Goal: Task Accomplishment & Management: Use online tool/utility

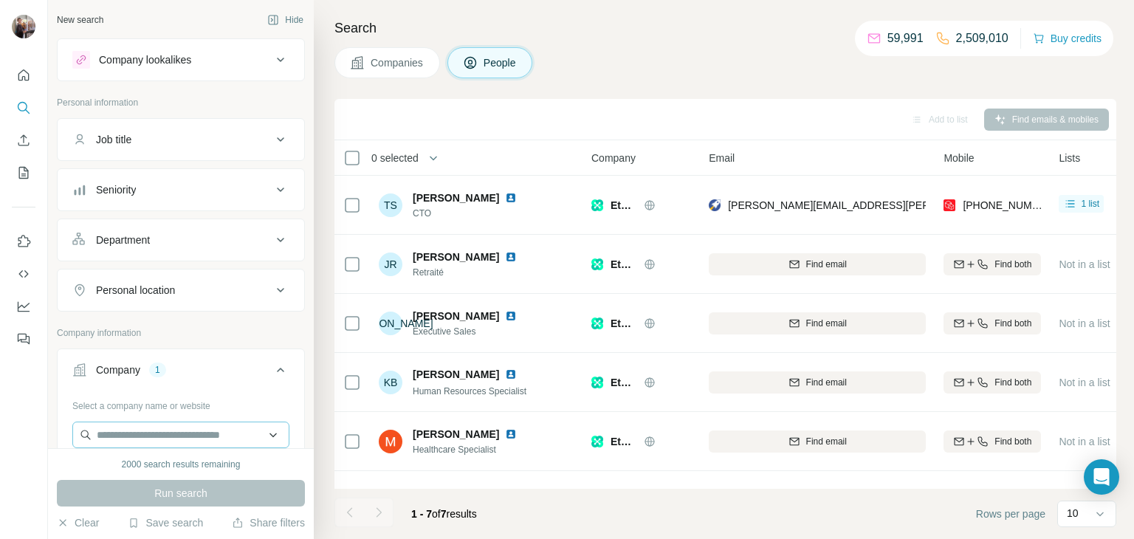
scroll to position [12, 0]
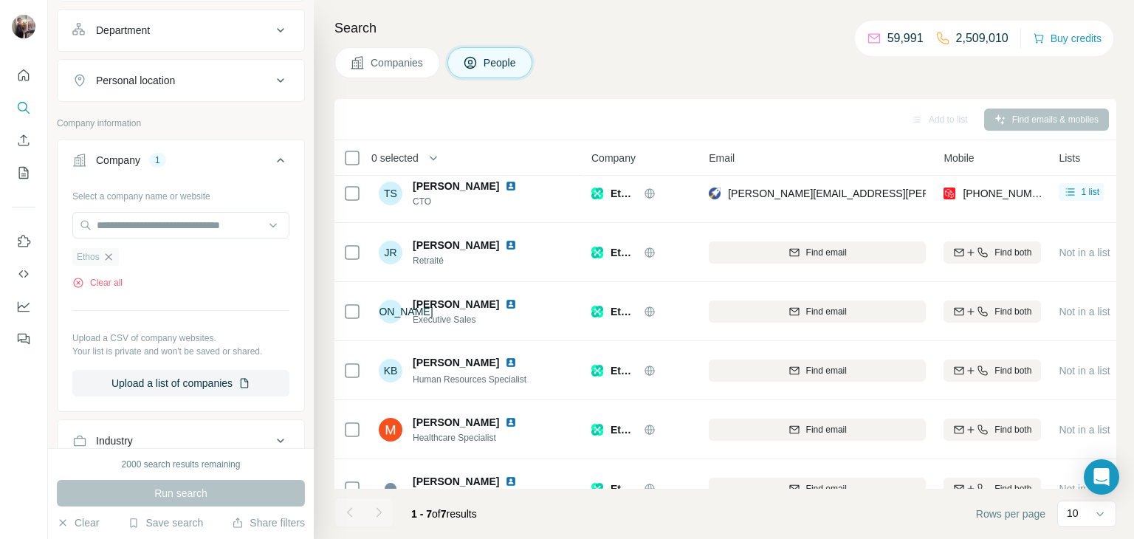
click at [111, 255] on icon "button" at bounding box center [109, 257] width 12 height 12
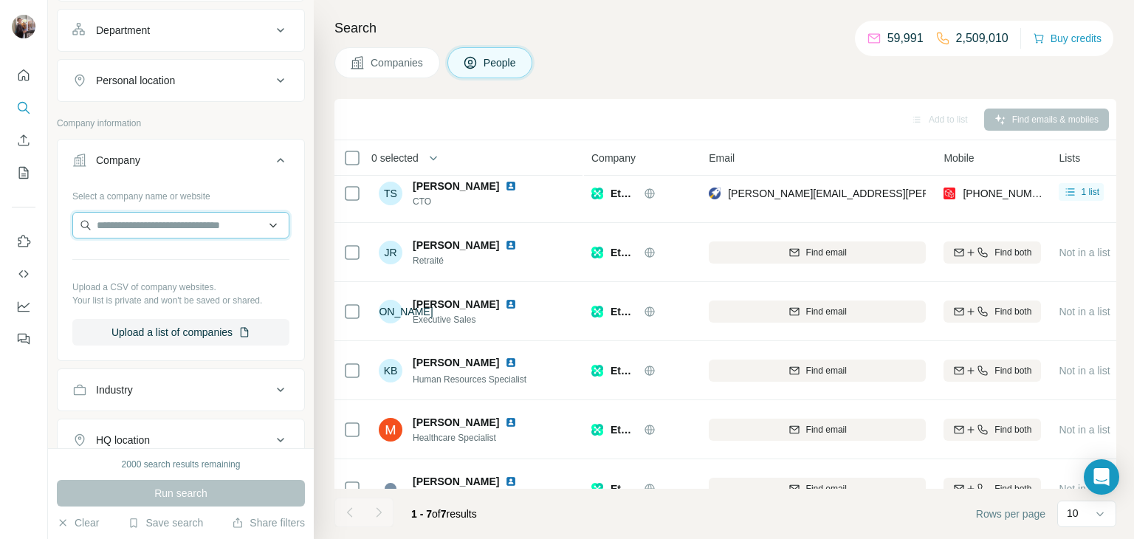
click at [153, 221] on input "text" at bounding box center [180, 225] width 217 height 27
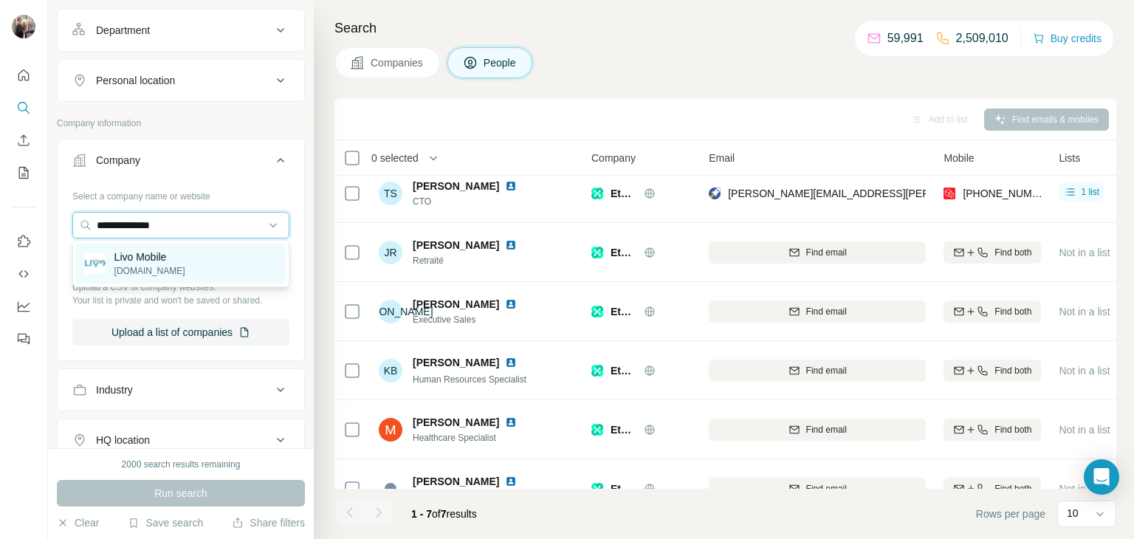
type input "**********"
click at [181, 253] on div "Livo Mobile [DOMAIN_NAME]" at bounding box center [181, 264] width 210 height 40
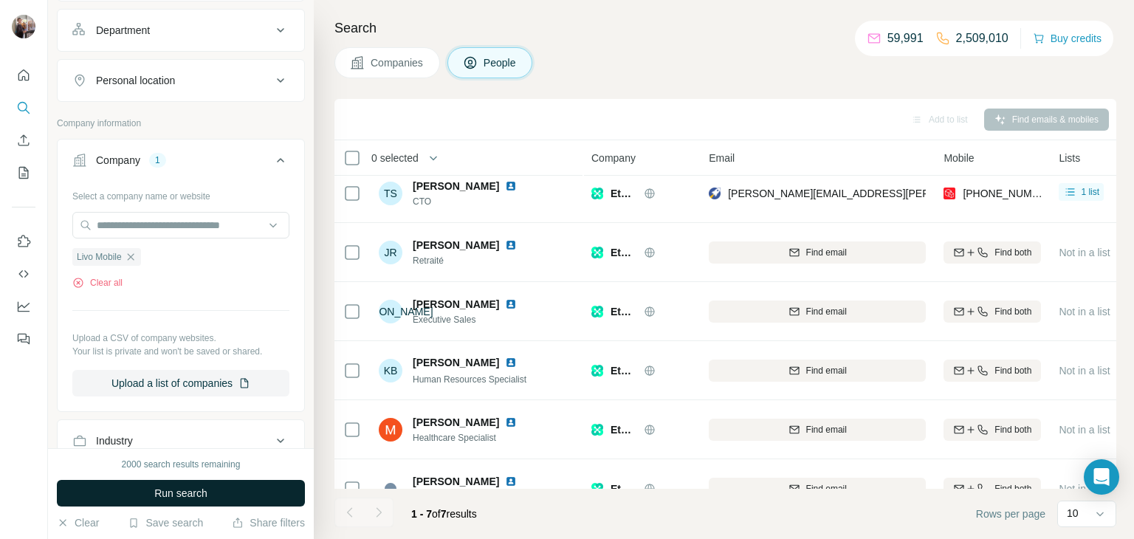
click at [165, 494] on span "Run search" at bounding box center [180, 493] width 53 height 15
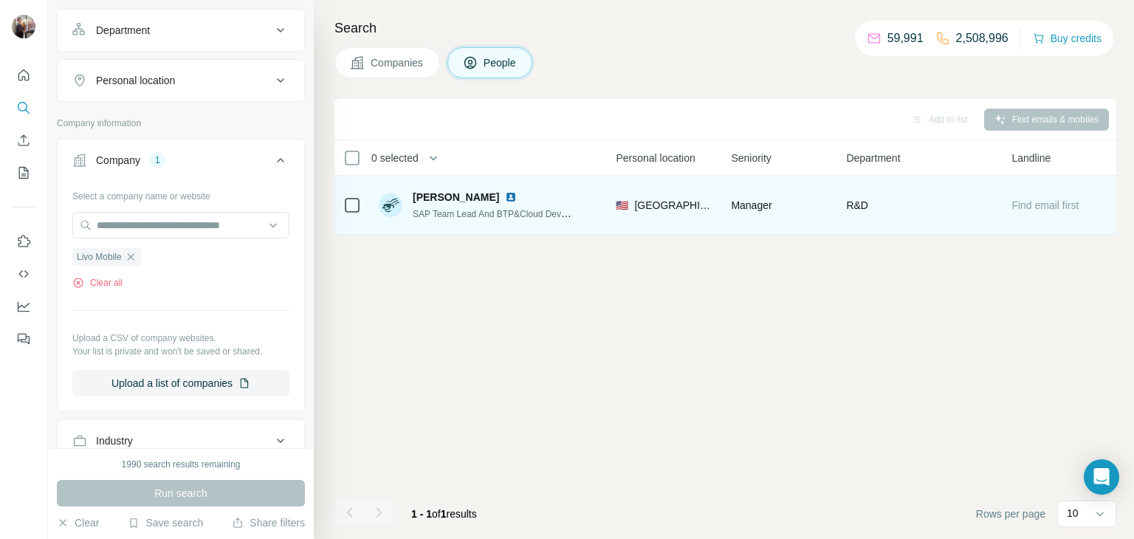
scroll to position [0, 560]
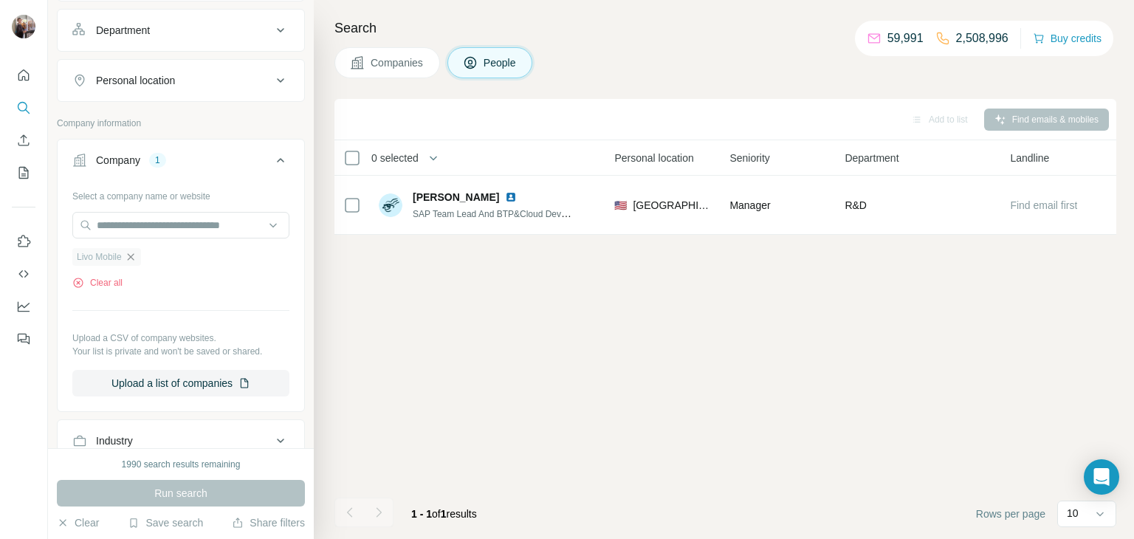
click at [130, 258] on icon "button" at bounding box center [131, 257] width 12 height 12
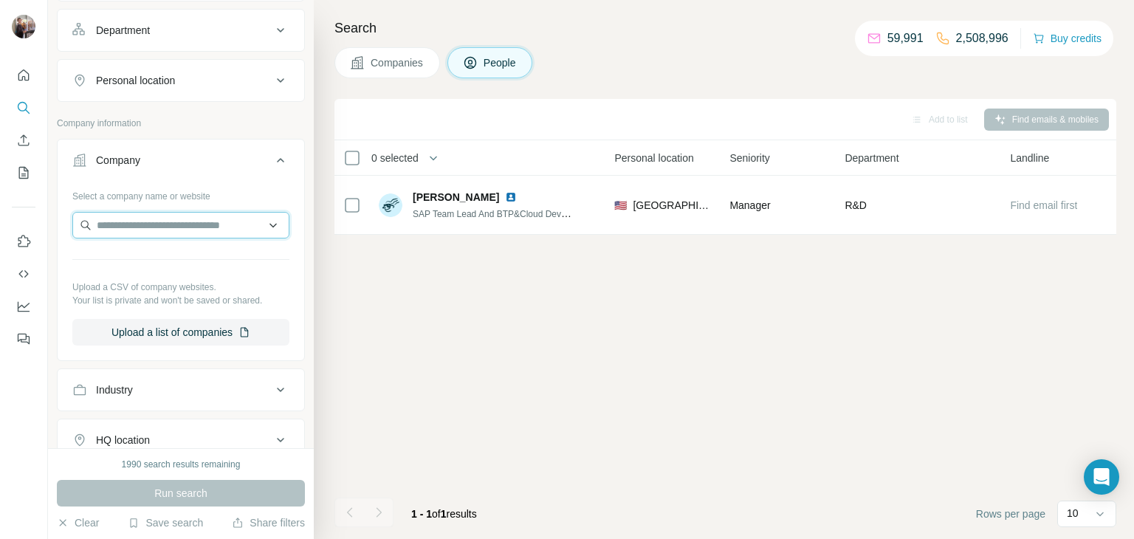
click at [123, 227] on input "text" at bounding box center [180, 225] width 217 height 27
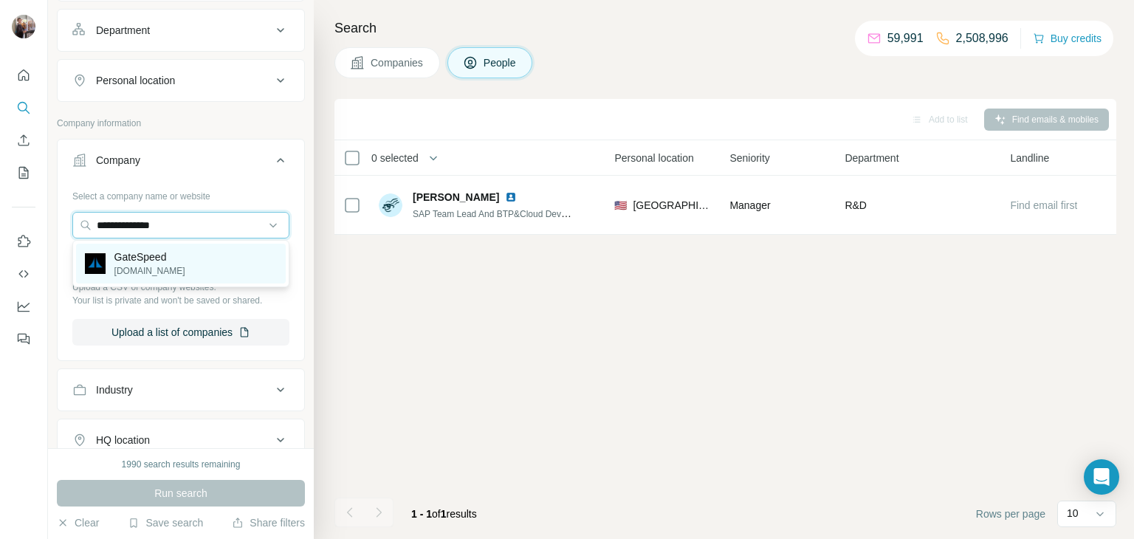
type input "**********"
click at [183, 269] on div "GateSpeed [DOMAIN_NAME]" at bounding box center [181, 264] width 210 height 40
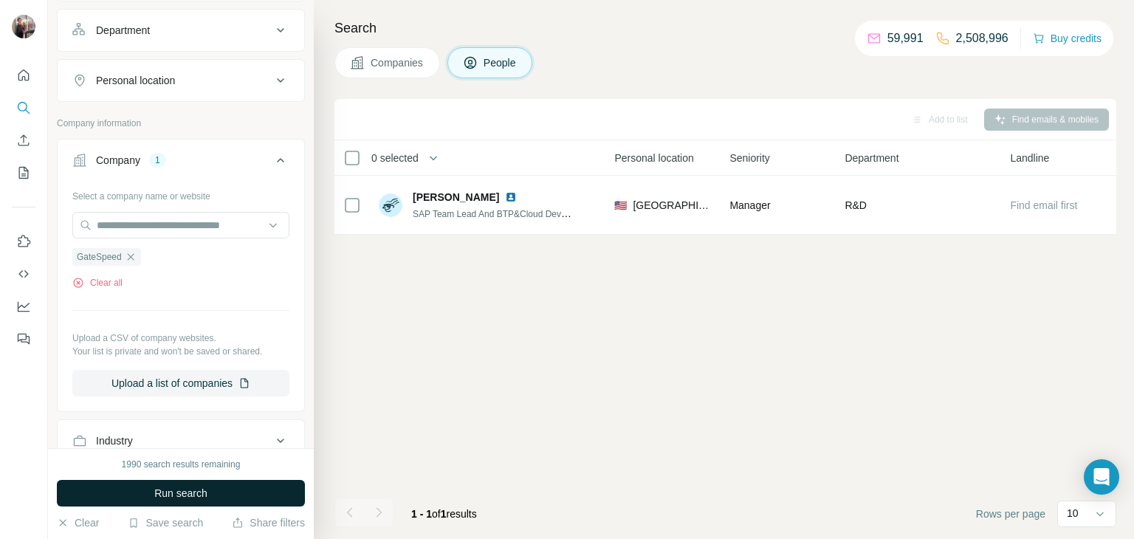
click at [164, 501] on button "Run search" at bounding box center [181, 493] width 248 height 27
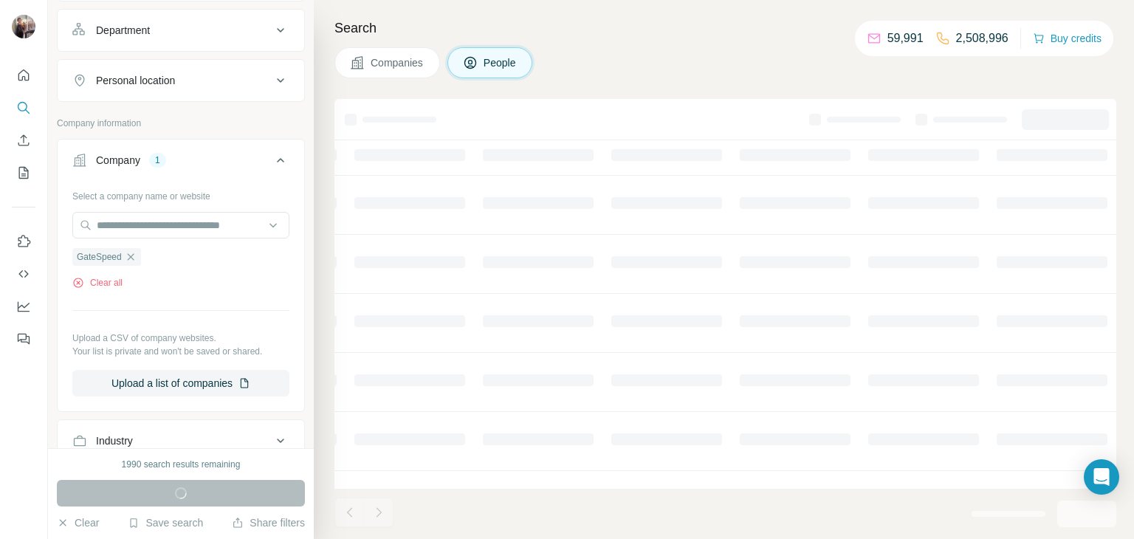
scroll to position [0, 493]
